Goal: Task Accomplishment & Management: Use online tool/utility

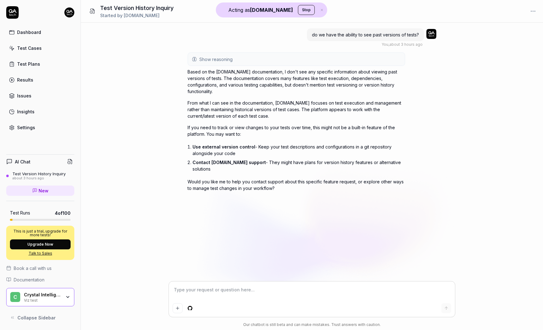
click at [56, 292] on div "Crystal Intelligence" at bounding box center [42, 295] width 37 height 6
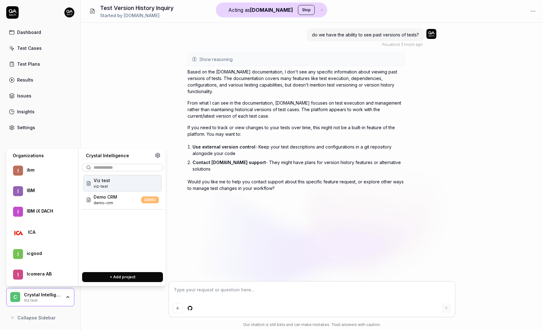
scroll to position [12170, 0]
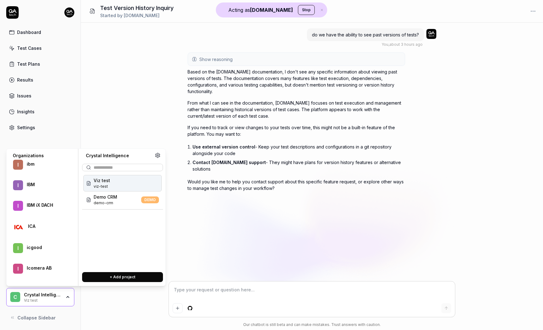
click at [44, 209] on div at bounding box center [46, 208] width 39 height 1
click at [117, 197] on span "Sauce Demo" at bounding box center [107, 197] width 27 height 7
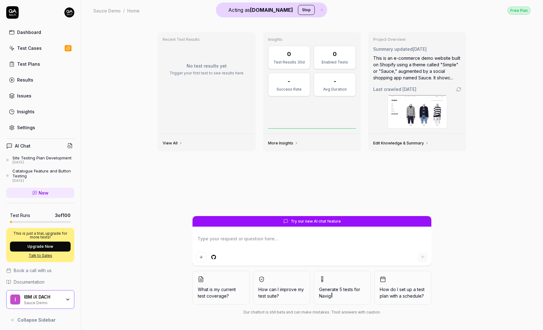
click at [53, 299] on div "IBM iX DACH" at bounding box center [42, 297] width 37 height 6
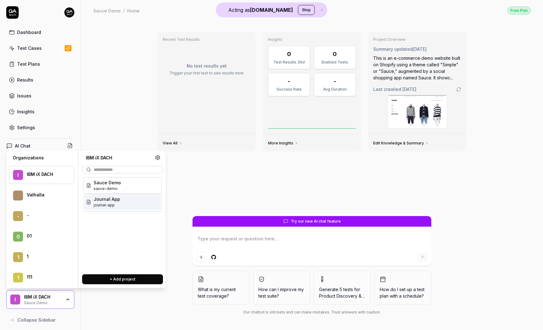
click at [125, 203] on div "Journal App journal-app" at bounding box center [122, 202] width 78 height 16
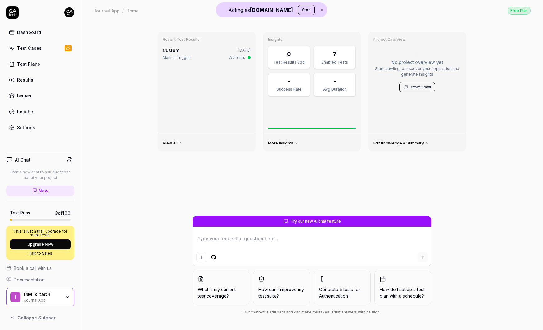
click at [56, 302] on div "Journal App" at bounding box center [42, 299] width 37 height 5
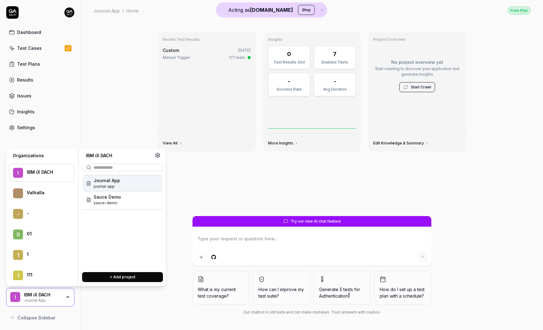
click at [118, 186] on span "journal-app" at bounding box center [107, 187] width 26 height 6
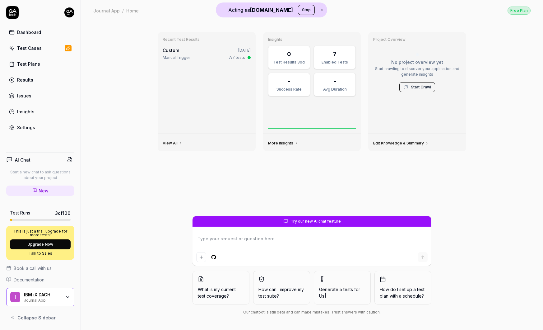
click at [62, 295] on div "IBM iX DACH Journal App" at bounding box center [44, 297] width 41 height 11
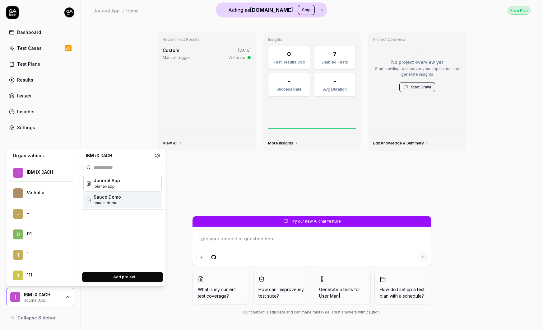
click at [116, 198] on span "Sauce Demo" at bounding box center [107, 197] width 27 height 7
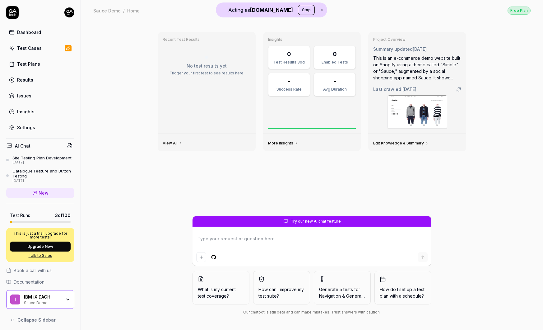
click at [34, 47] on div "Test Cases" at bounding box center [29, 48] width 25 height 7
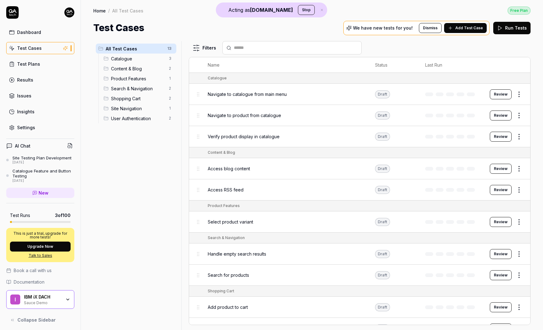
click at [506, 95] on button "Review" at bounding box center [501, 94] width 22 height 10
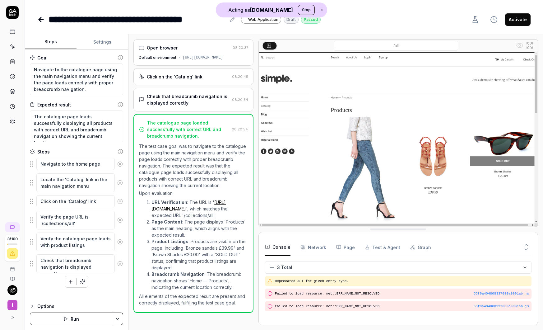
type textarea "*"
